Goal: Task Accomplishment & Management: Manage account settings

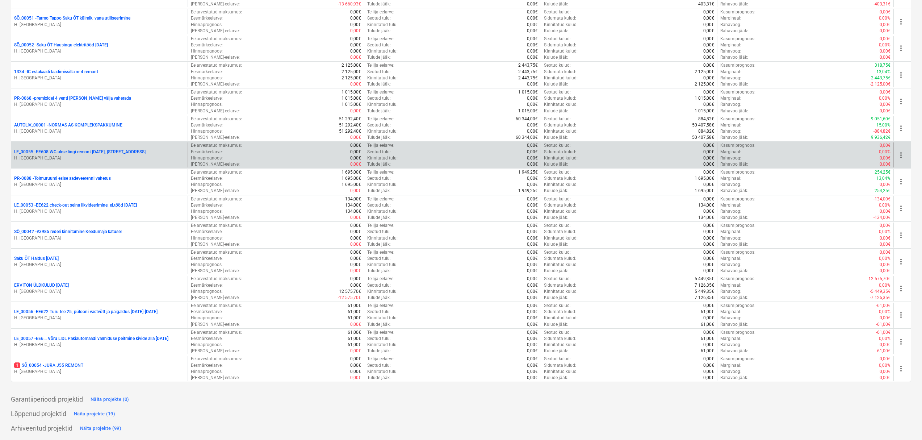
scroll to position [335, 0]
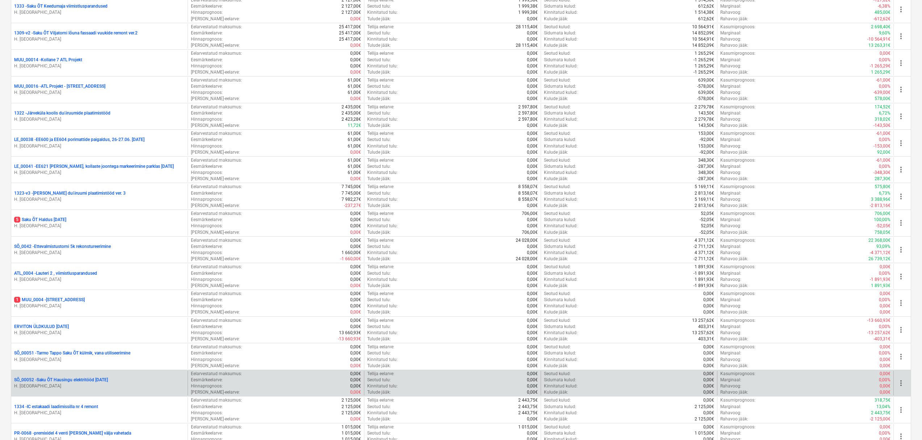
click at [108, 380] on p "SÕ_00052 - Saku ÕT Hausingu elektritööd [DATE]" at bounding box center [61, 380] width 94 height 6
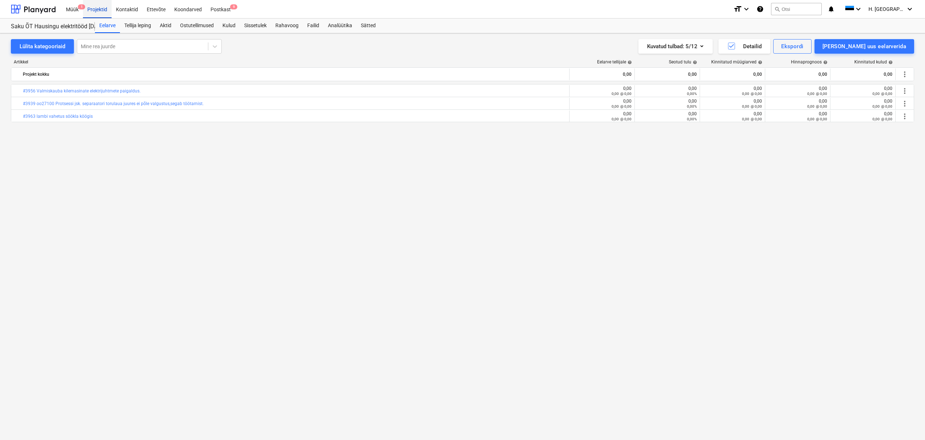
click at [94, 6] on div "Projektid" at bounding box center [97, 9] width 29 height 18
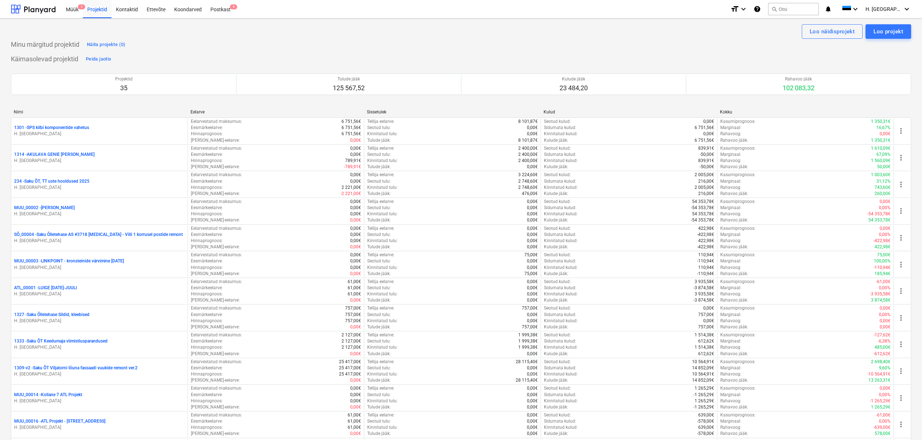
scroll to position [335, 0]
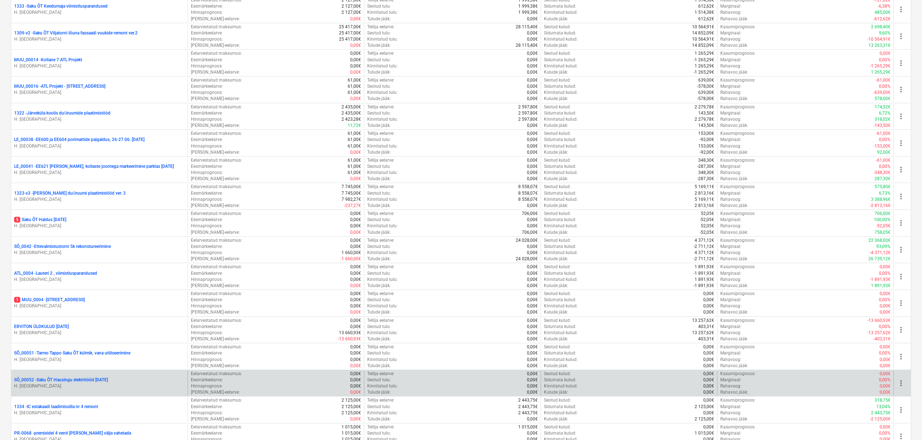
click at [904, 384] on span "more_vert" at bounding box center [901, 382] width 9 height 9
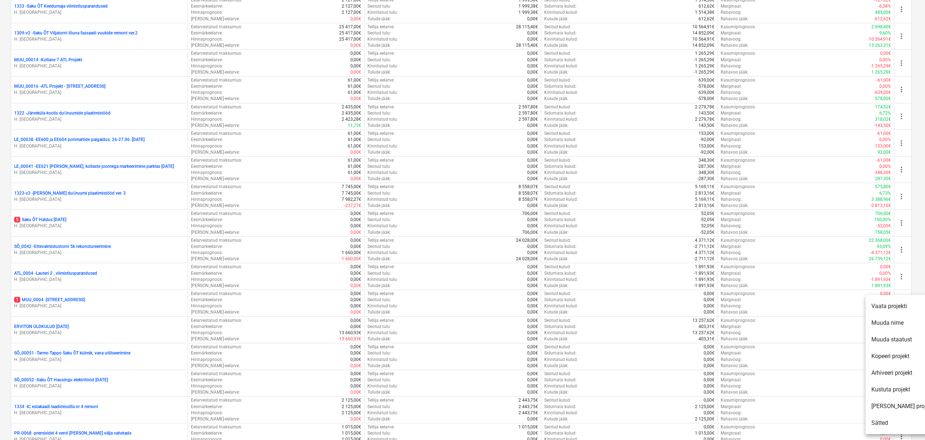
click at [894, 355] on li "Kopeeri projekt" at bounding box center [902, 356] width 74 height 17
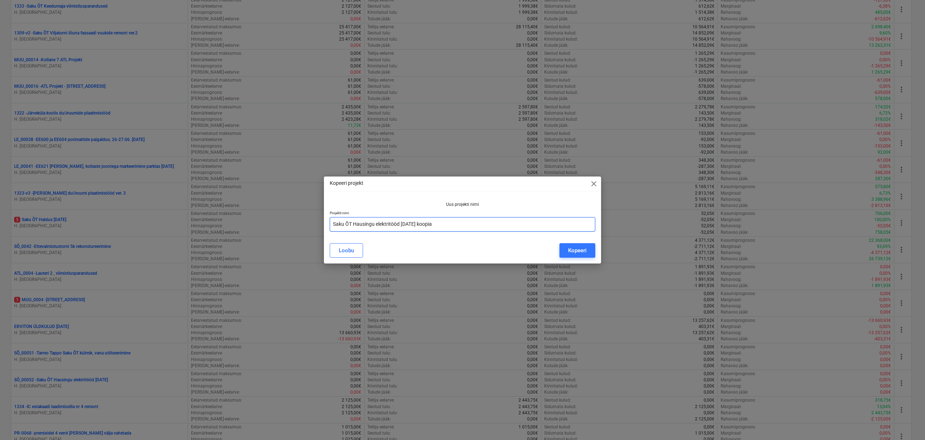
click at [481, 225] on input "Saku ÕT Hausingu elektritööd [DATE] koopia" at bounding box center [463, 224] width 266 height 14
type input "Saku ÕT Hausingu elektritööd [DATE]"
click at [575, 250] on div "Kopeeri" at bounding box center [577, 250] width 18 height 9
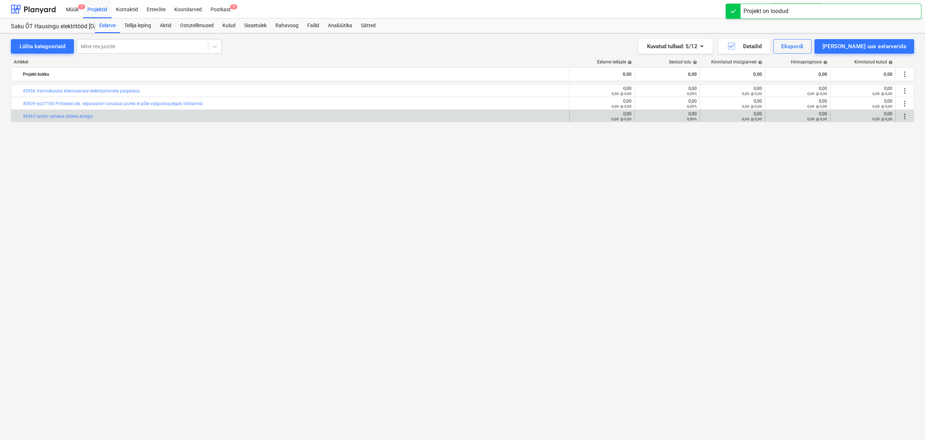
click at [905, 112] on span "more_vert" at bounding box center [904, 116] width 9 height 9
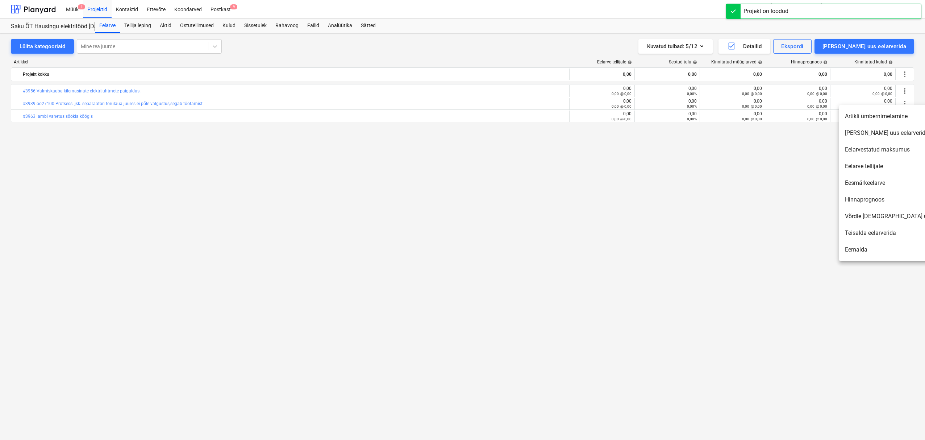
click at [906, 75] on div at bounding box center [462, 220] width 925 height 440
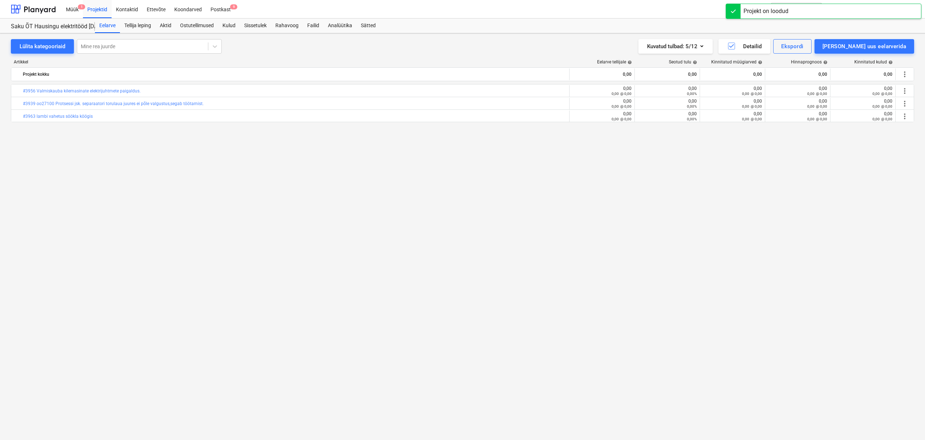
click at [905, 75] on div at bounding box center [462, 220] width 925 height 440
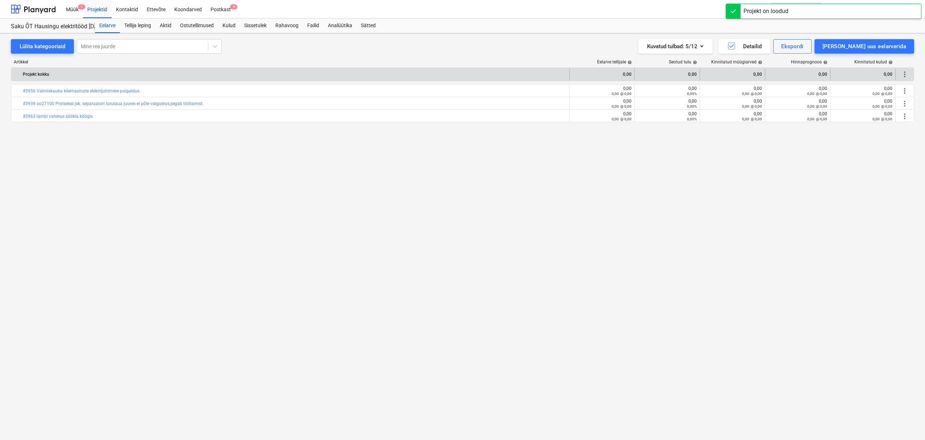
click at [905, 74] on span "more_vert" at bounding box center [904, 74] width 9 height 9
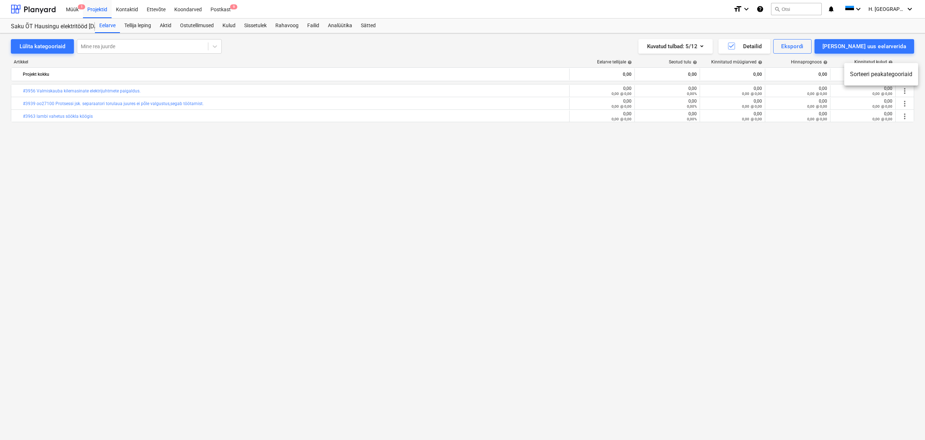
click at [845, 158] on div at bounding box center [462, 220] width 925 height 440
click at [883, 47] on div "[PERSON_NAME] uus eelarverida" at bounding box center [864, 46] width 84 height 9
click at [879, 74] on div "[PERSON_NAME]" at bounding box center [869, 77] width 90 height 13
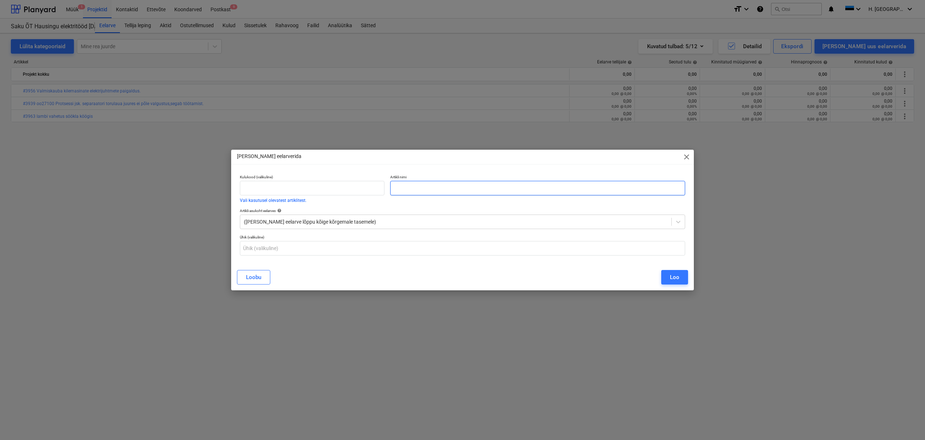
click at [460, 190] on input "text" at bounding box center [537, 188] width 295 height 14
paste input "#3982 kaitsmete ringi tõstmine peamaja 7 korruse ventkambris Open"
type input "#3982 kaitsmete ringi tõstmine peamaja 7 korruse ventkambris"
click at [675, 276] on div "Loo" at bounding box center [674, 276] width 9 height 9
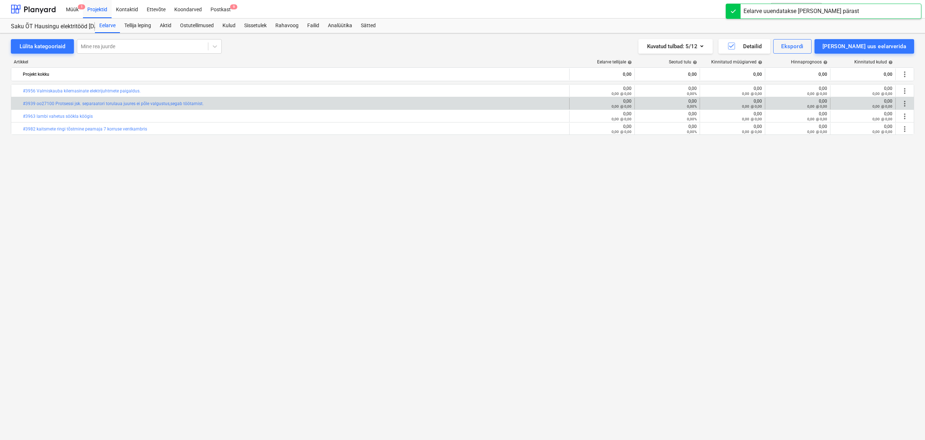
drag, startPoint x: 105, startPoint y: 113, endPoint x: 22, endPoint y: 100, distance: 83.7
click at [25, 96] on div "bar_chart #3956 Valmiskauba kilemasinate elektrijuhtmete paigaldus. edit 0,00 0…" at bounding box center [462, 109] width 903 height 51
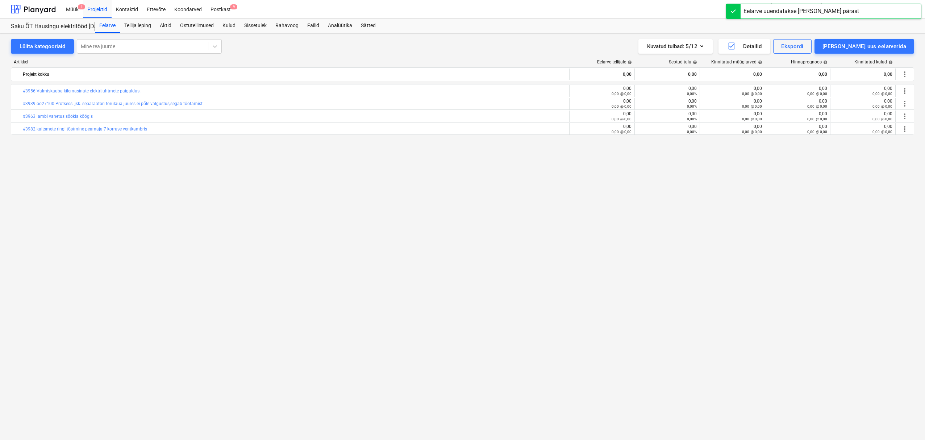
drag, startPoint x: 87, startPoint y: 210, endPoint x: 189, endPoint y: 223, distance: 102.9
click at [97, 213] on div "bar_chart #3956 Valmiskauba kilemasinate elektrijuhtmete paigaldus. edit 0,00 0…" at bounding box center [462, 247] width 903 height 326
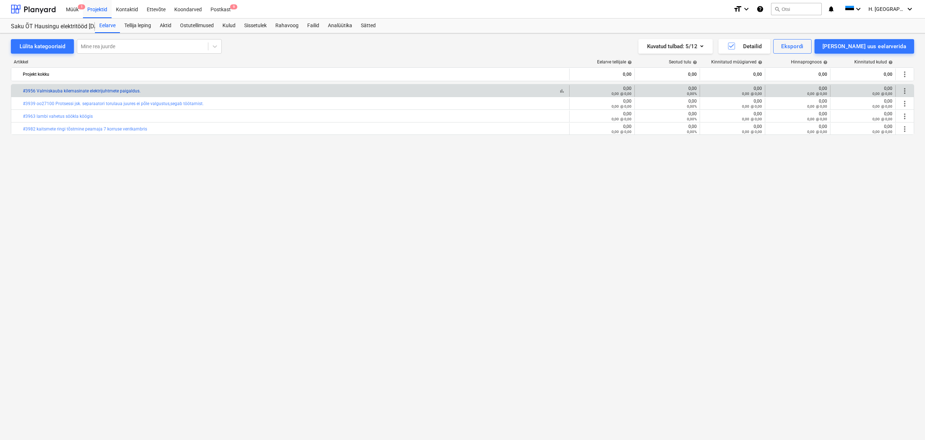
copy link "#3956 Valmiskauba kilemasinate elektrijuhtmete paigaldus."
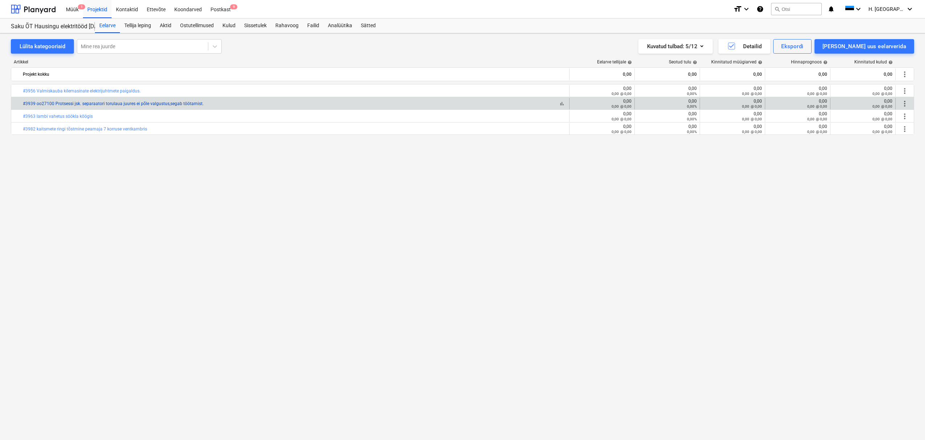
drag, startPoint x: 200, startPoint y: 105, endPoint x: 23, endPoint y: 104, distance: 177.1
click at [23, 104] on div "bar_chart #3939 oo27100 Protsessi jsk. separaatori torulaua juures ei põle valg…" at bounding box center [294, 103] width 543 height 5
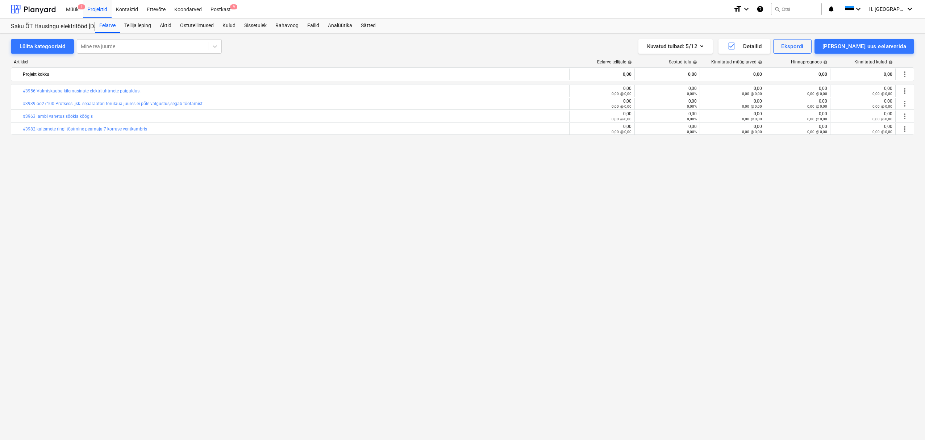
copy link "#3939 oo27100 Protsessi jsk. separaatori torulaua juures ei põle valgustus,sega…"
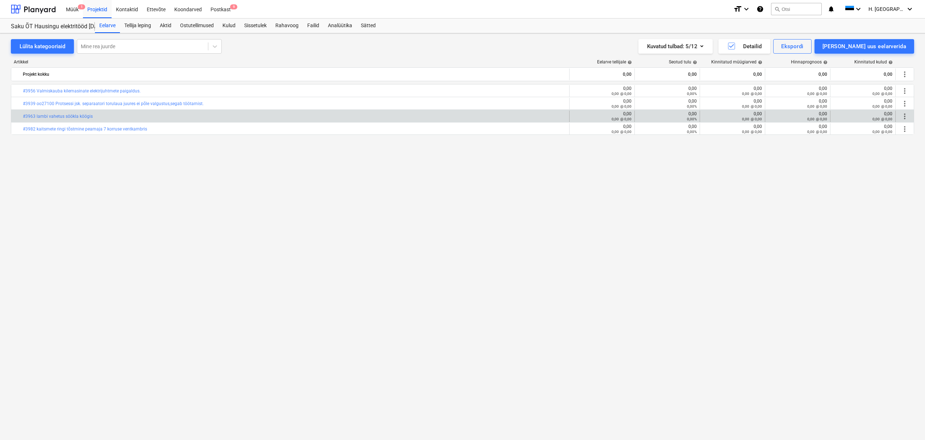
drag, startPoint x: 101, startPoint y: 115, endPoint x: 21, endPoint y: 117, distance: 79.3
click at [21, 117] on div "bar_chart #3963 lambi vahetus söökla köögis" at bounding box center [290, 116] width 558 height 12
copy div "bar_chart #3963 lambi vahetus söökla köögis"
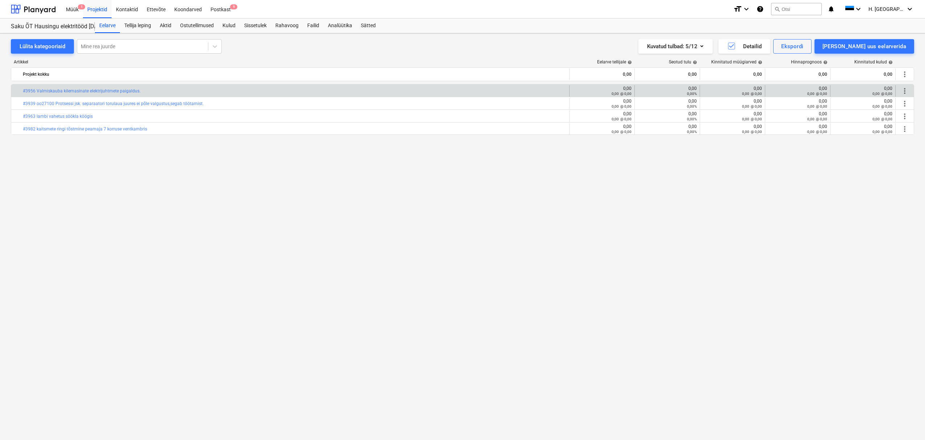
click at [904, 88] on span "more_vert" at bounding box center [904, 91] width 9 height 9
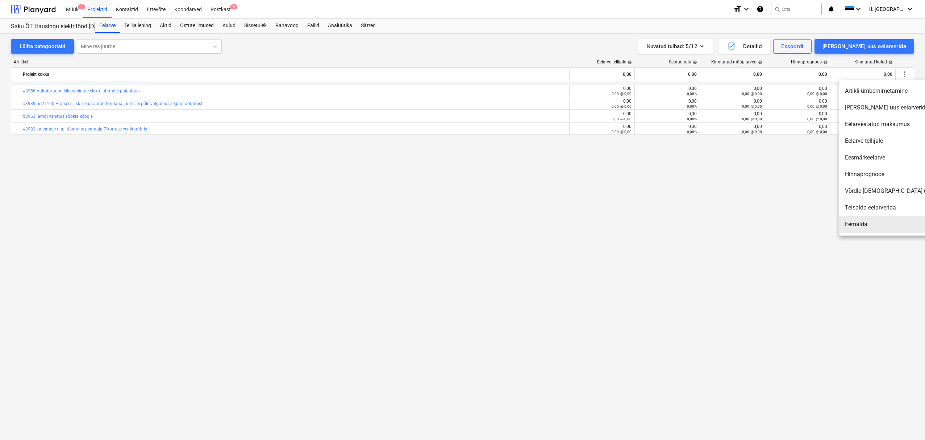
drag, startPoint x: 853, startPoint y: 223, endPoint x: 851, endPoint y: 217, distance: 6.3
click at [853, 223] on li "Eemalda" at bounding box center [901, 224] width 125 height 17
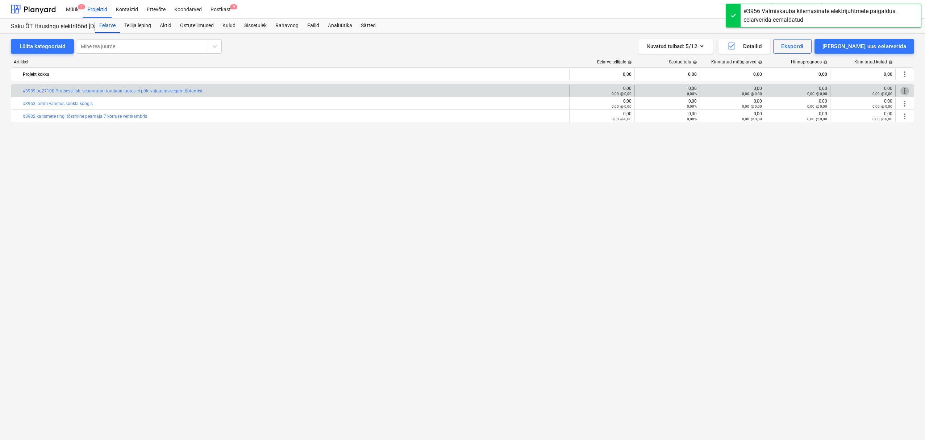
click at [904, 91] on span "more_vert" at bounding box center [904, 91] width 9 height 9
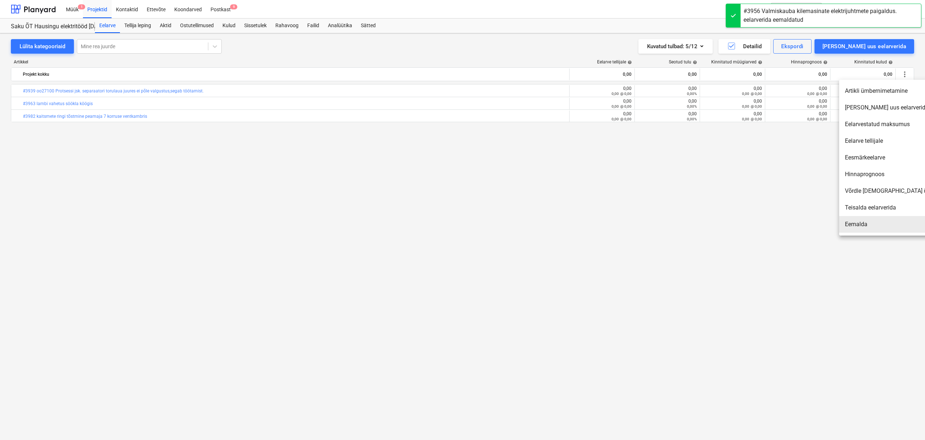
drag, startPoint x: 853, startPoint y: 227, endPoint x: 809, endPoint y: 207, distance: 47.6
click at [853, 227] on li "Eemalda" at bounding box center [901, 224] width 125 height 17
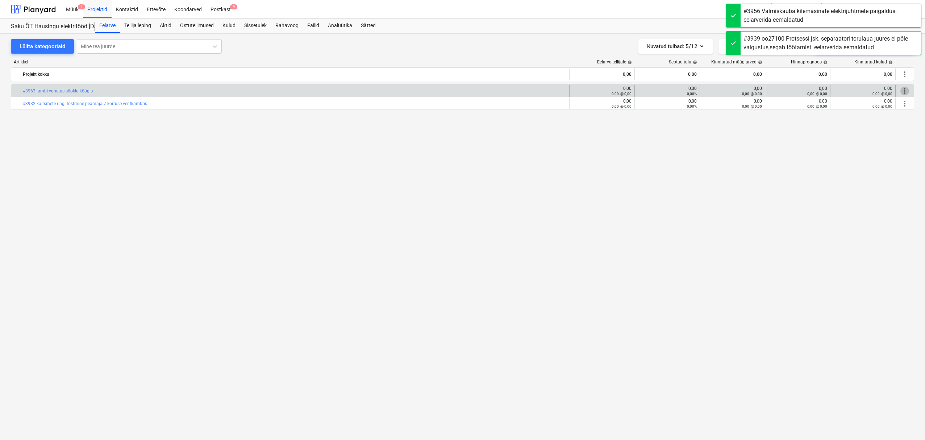
click at [908, 91] on span "more_vert" at bounding box center [904, 91] width 9 height 9
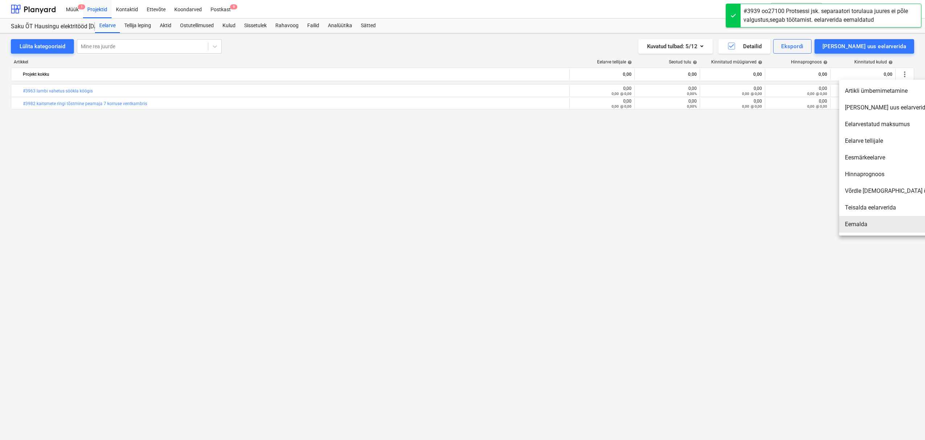
drag, startPoint x: 854, startPoint y: 226, endPoint x: 817, endPoint y: 210, distance: 39.8
click at [854, 226] on li "Eemalda" at bounding box center [901, 224] width 125 height 17
